Goal: Information Seeking & Learning: Check status

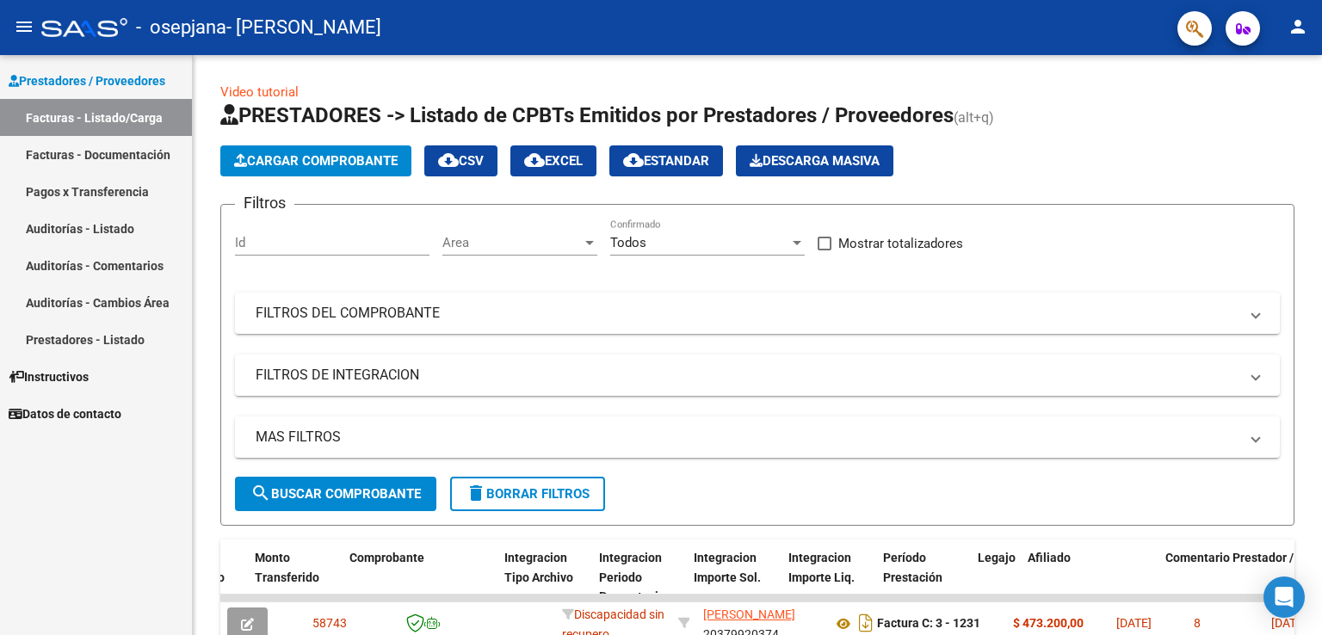
drag, startPoint x: 0, startPoint y: 0, endPoint x: 71, endPoint y: 152, distance: 168.2
click at [71, 152] on link "Facturas - Documentación" at bounding box center [96, 154] width 192 height 37
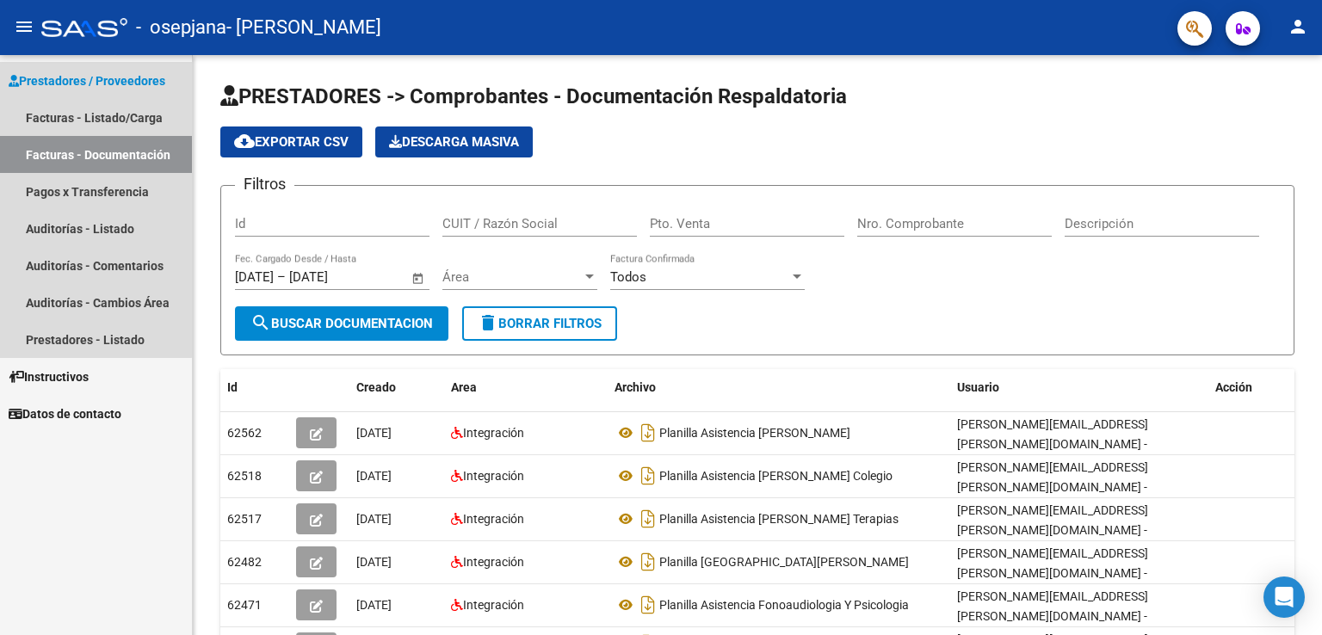
click at [39, 166] on link "Facturas - Documentación" at bounding box center [96, 154] width 192 height 37
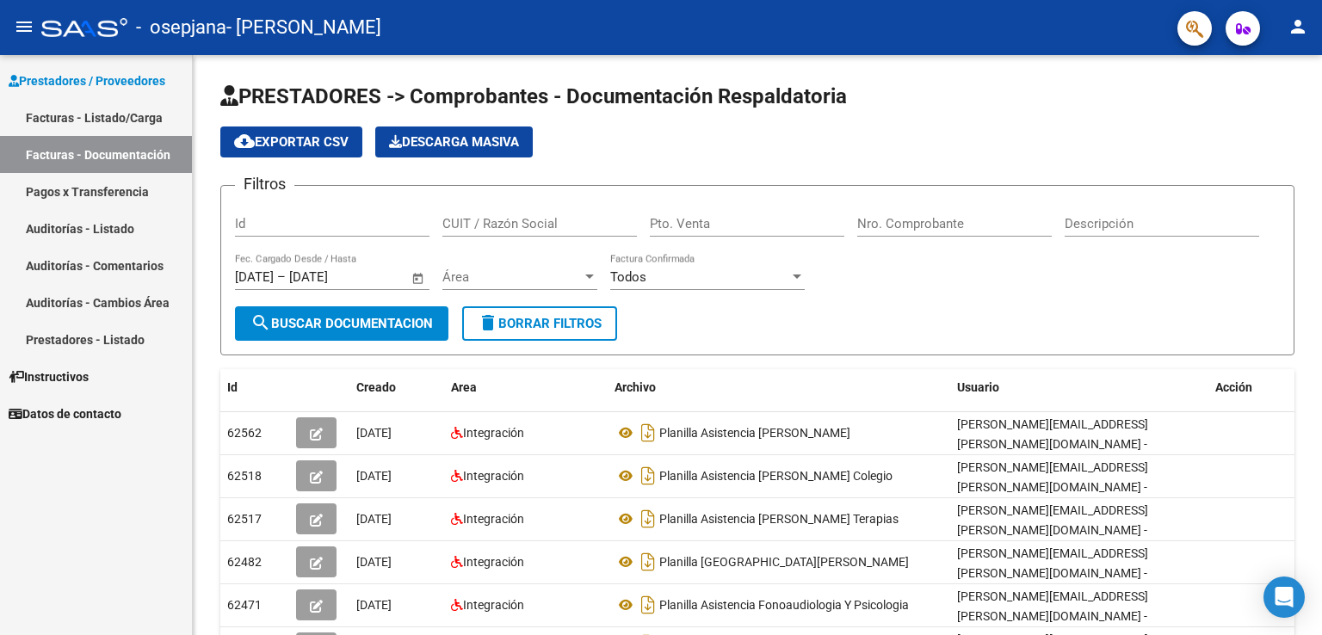
click at [93, 197] on link "Pagos x Transferencia" at bounding box center [96, 191] width 192 height 37
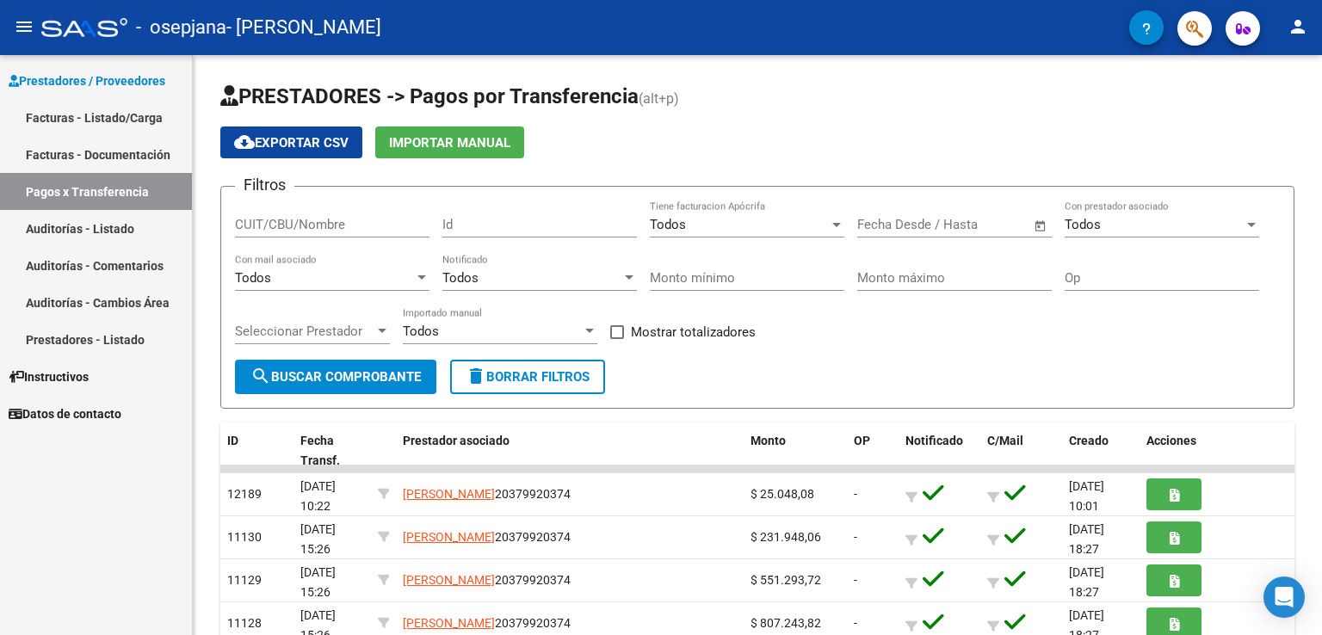
click at [114, 149] on link "Facturas - Documentación" at bounding box center [96, 154] width 192 height 37
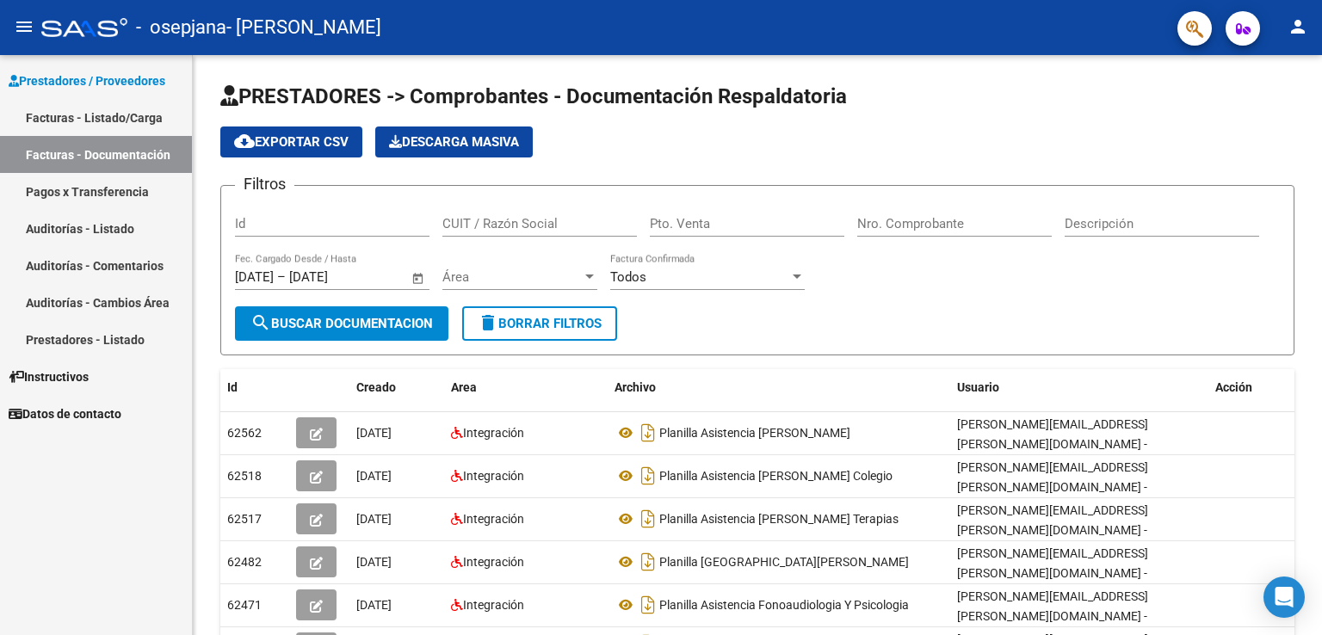
click at [120, 102] on link "Facturas - Listado/Carga" at bounding box center [96, 117] width 192 height 37
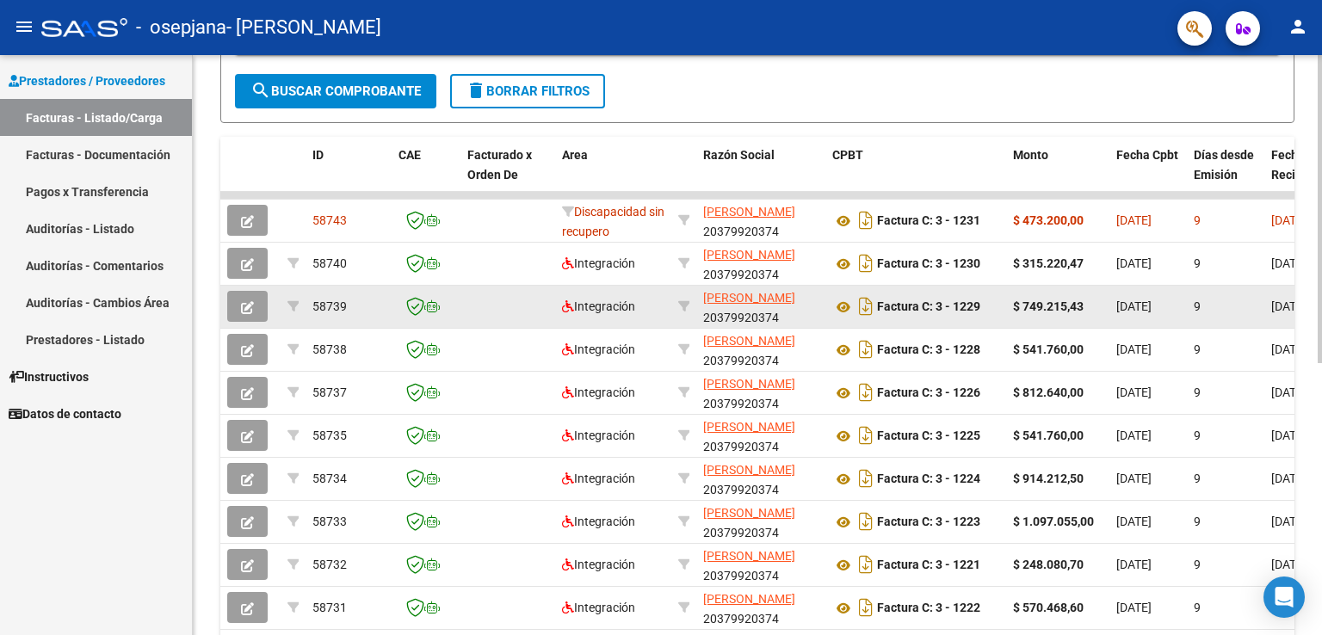
scroll to position [513, 0]
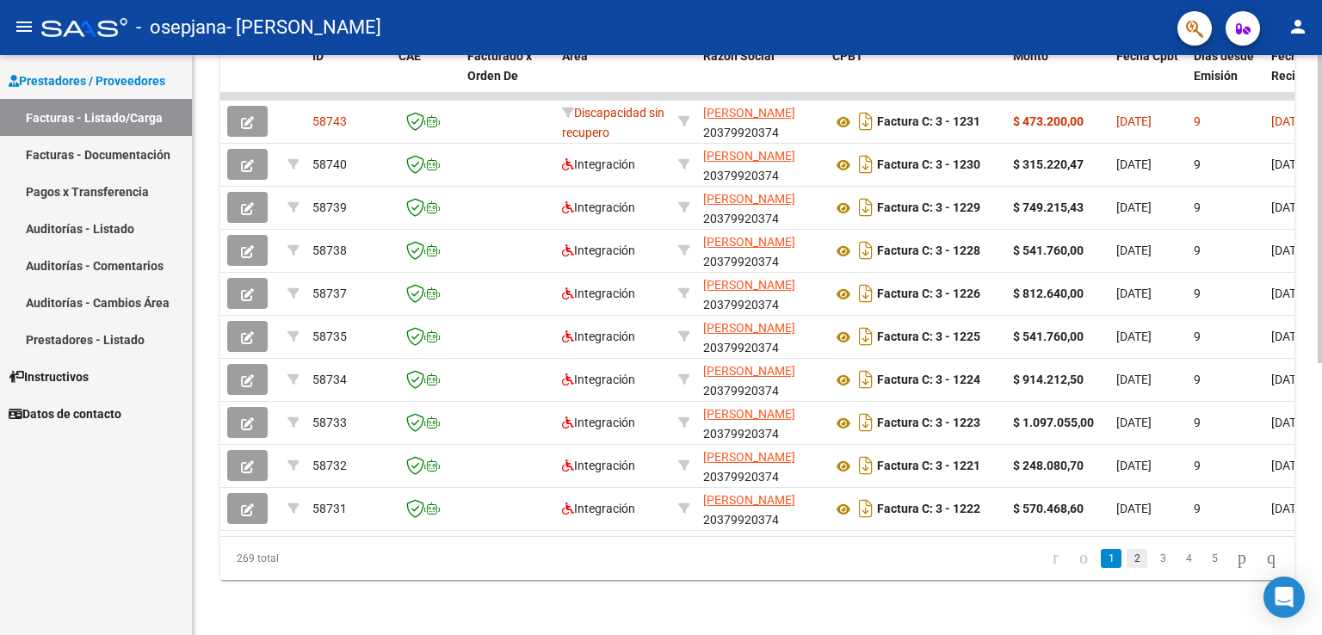
click at [1126, 552] on link "2" at bounding box center [1136, 558] width 21 height 19
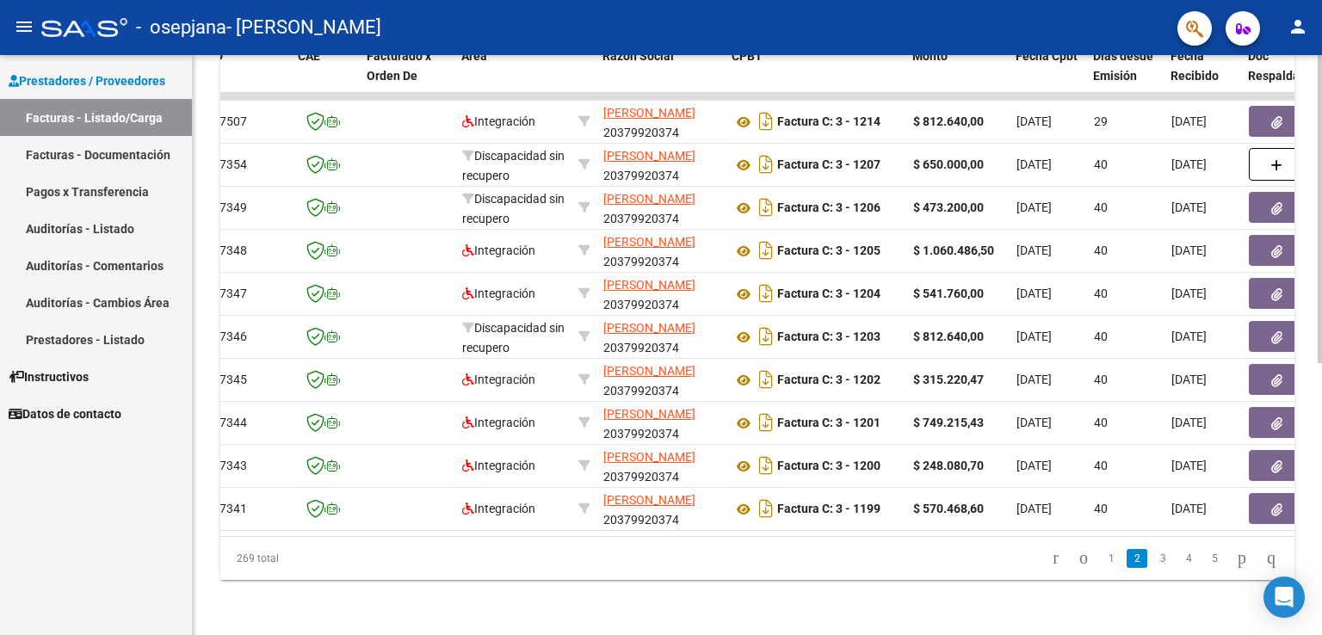
drag, startPoint x: 506, startPoint y: 522, endPoint x: 643, endPoint y: 517, distance: 136.9
click at [587, 517] on datatable-body "57507 Integración [PERSON_NAME] 20379920374 Factura C: 3 - 1214 $ 812.640,00 [D…" at bounding box center [757, 314] width 1074 height 443
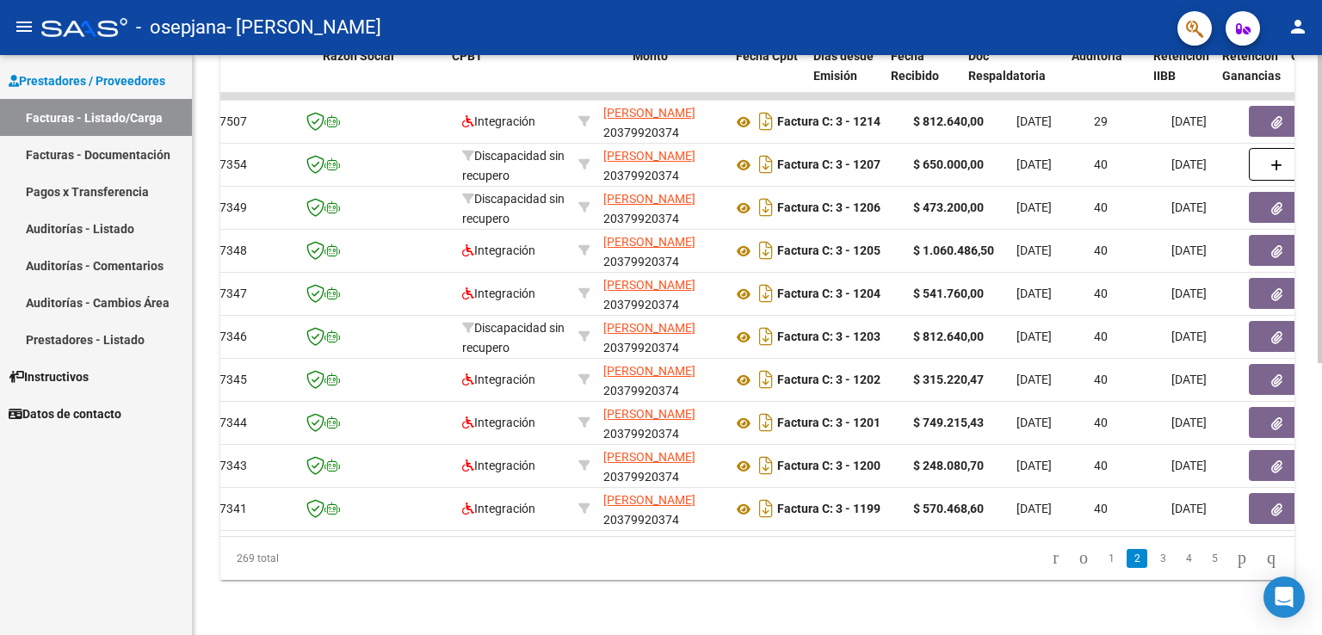
scroll to position [0, 380]
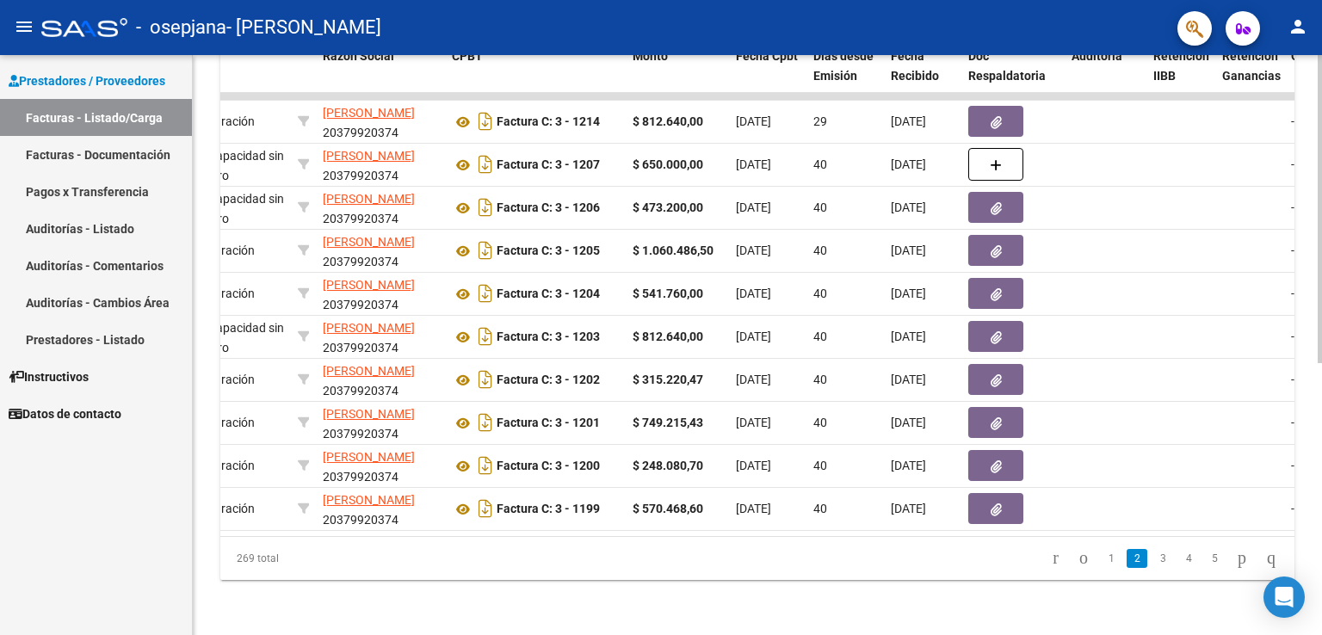
click at [651, 519] on datatable-selection "57507 Integración [PERSON_NAME] 20379920374 Factura C: 3 - 1214 $ 812.640,00 [D…" at bounding box center [377, 526] width 1074 height 15
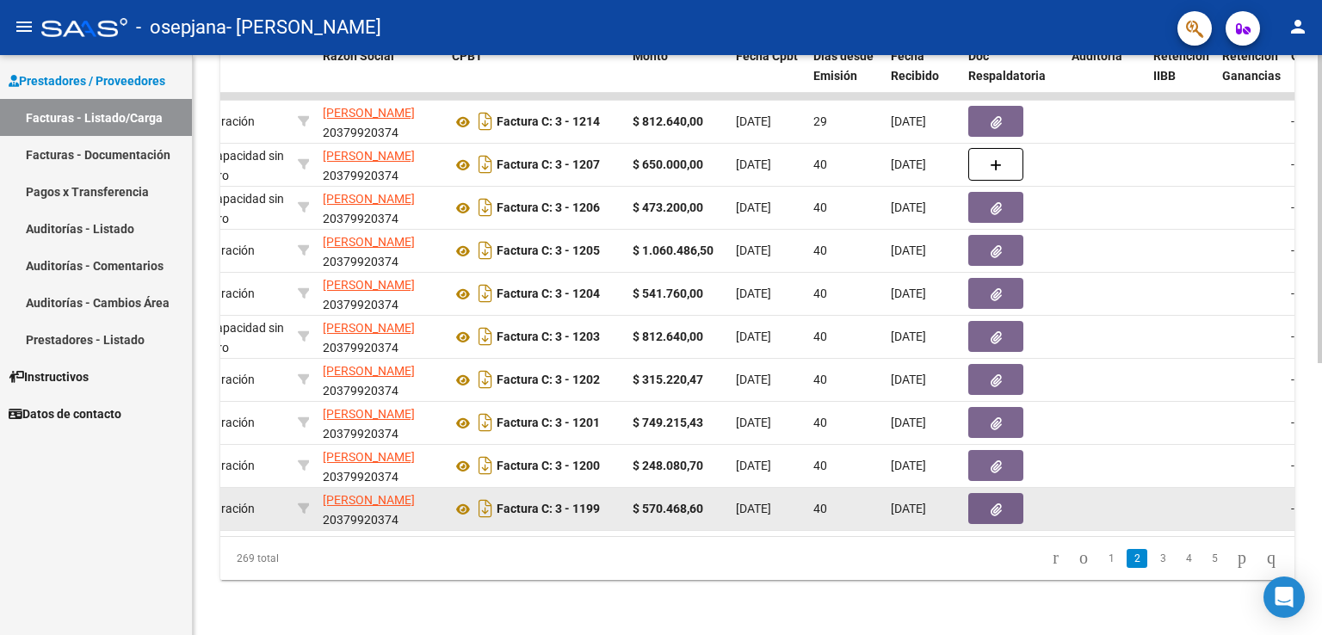
click at [657, 519] on datatable-selection "57507 Integración [PERSON_NAME] 20379920374 Factura C: 3 - 1214 $ 812.640,00 [D…" at bounding box center [377, 526] width 1074 height 15
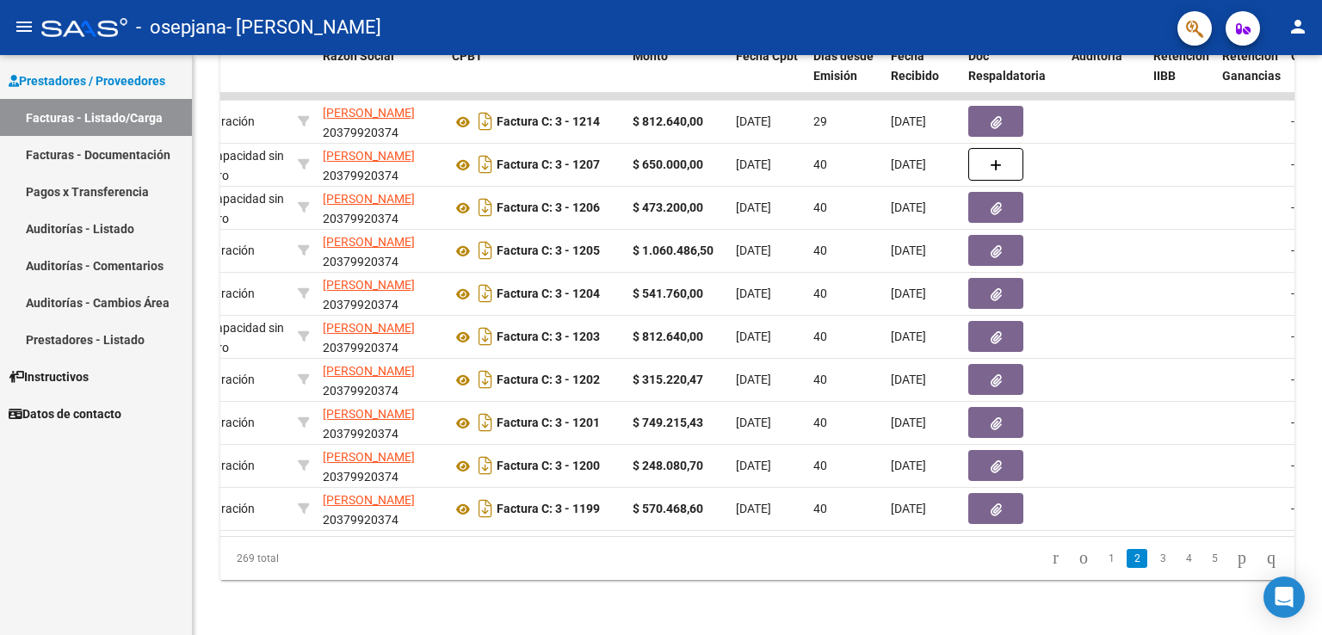
click at [503, 562] on datatable-pager "1 2 3 4 5" at bounding box center [863, 558] width 845 height 29
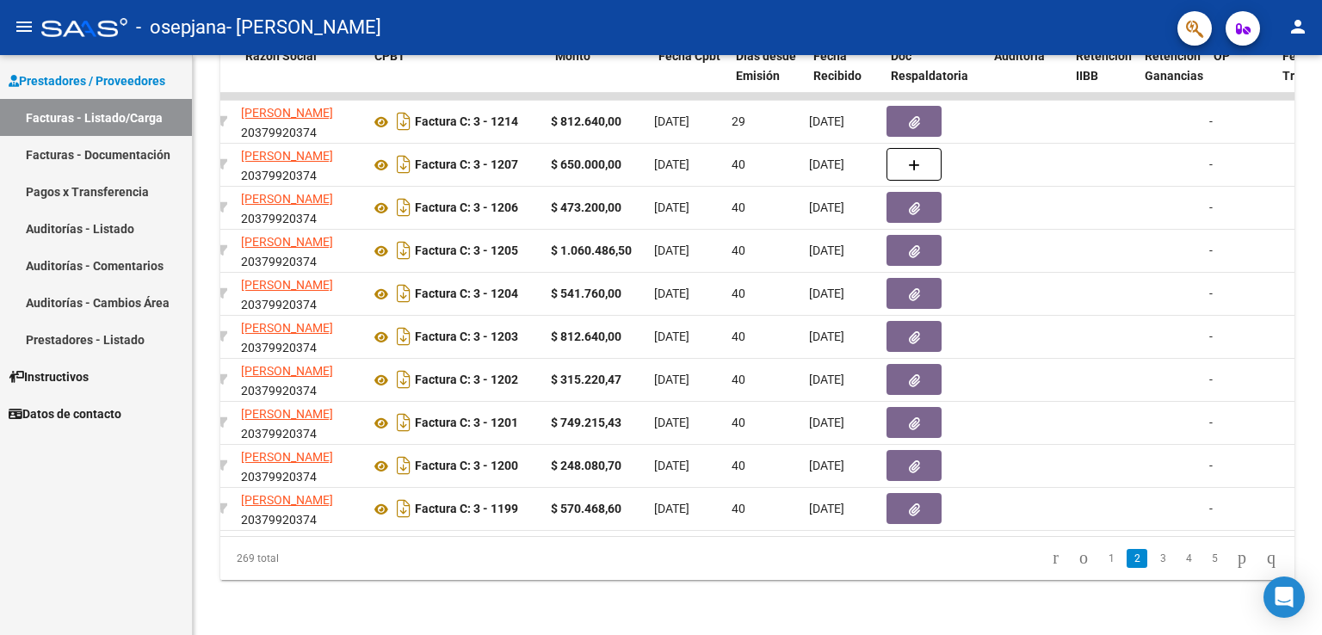
scroll to position [0, 0]
